Goal: Check status: Check status

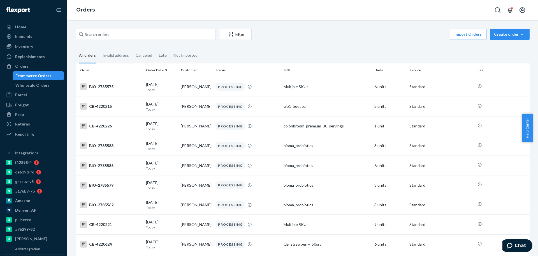
click at [299, 25] on div "Filter Import Orders Create order Ecommerce order Removal order All orders Inva…" at bounding box center [302, 137] width 471 height 235
click at [298, 38] on div "Import Orders Create order Ecommerce order Removal order" at bounding box center [392, 35] width 275 height 13
click at [118, 32] on input "text" at bounding box center [146, 34] width 140 height 11
paste input "2747031"
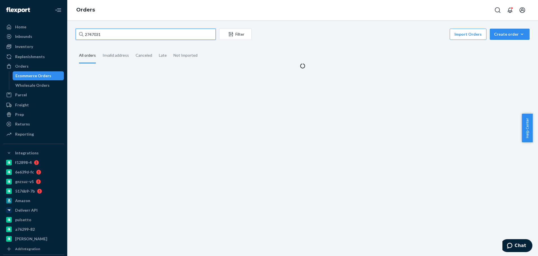
type input "2747031"
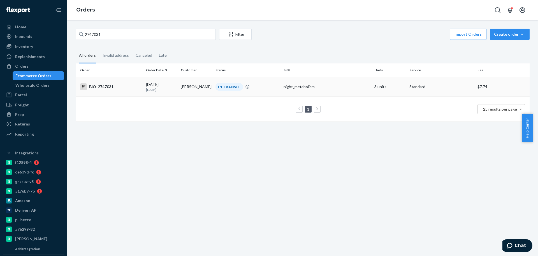
click at [120, 88] on div "BIO-2747031" at bounding box center [110, 86] width 61 height 7
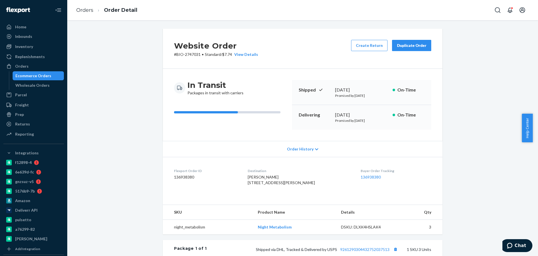
scroll to position [105, 0]
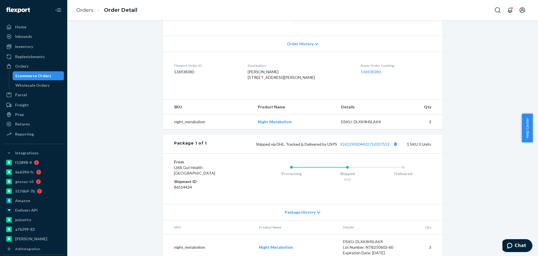
click at [371, 147] on div "Shipped via DHL, Tracked & Delivered by USPS 9261290304432752037513 1 SKU 3 Uni…" at bounding box center [319, 143] width 224 height 7
click at [370, 146] on link "9261290304432752037513" at bounding box center [364, 143] width 49 height 5
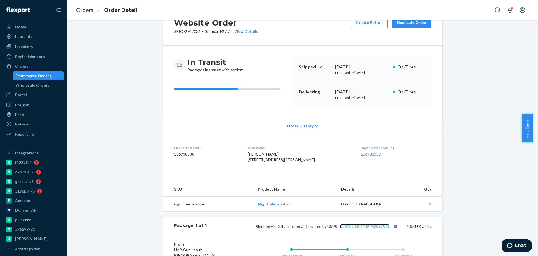
scroll to position [35, 0]
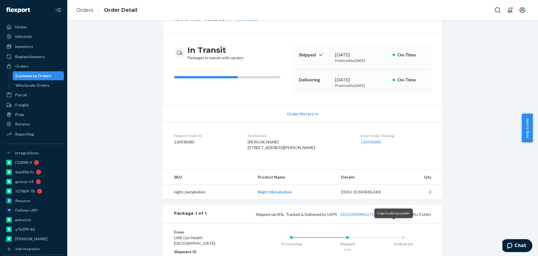
click at [394, 217] on button "Copy tracking number" at bounding box center [395, 213] width 7 height 7
click at [120, 61] on div "Website Order # BIO-2747031 • Standard / $7.74 View Details Create Return Dupli…" at bounding box center [302, 165] width 462 height 343
click at [134, 64] on div "Website Order # BIO-2747031 • Standard / $7.74 View Details Create Return Dupli…" at bounding box center [302, 165] width 462 height 343
